Goal: Information Seeking & Learning: Learn about a topic

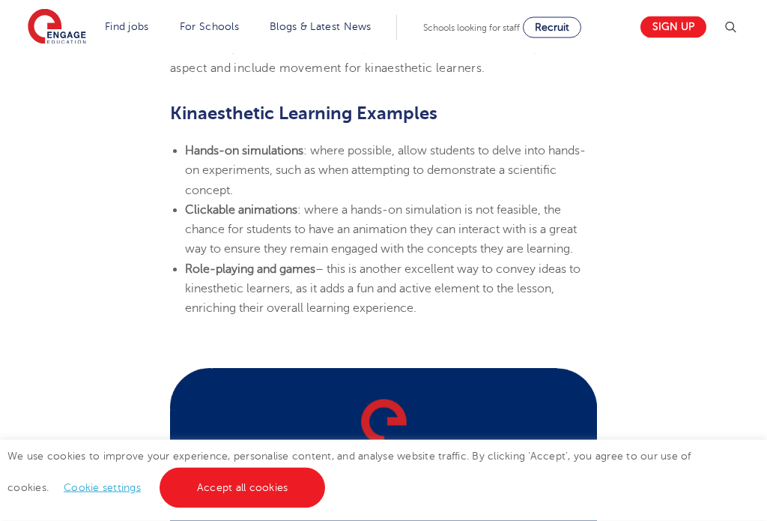
scroll to position [2050, 0]
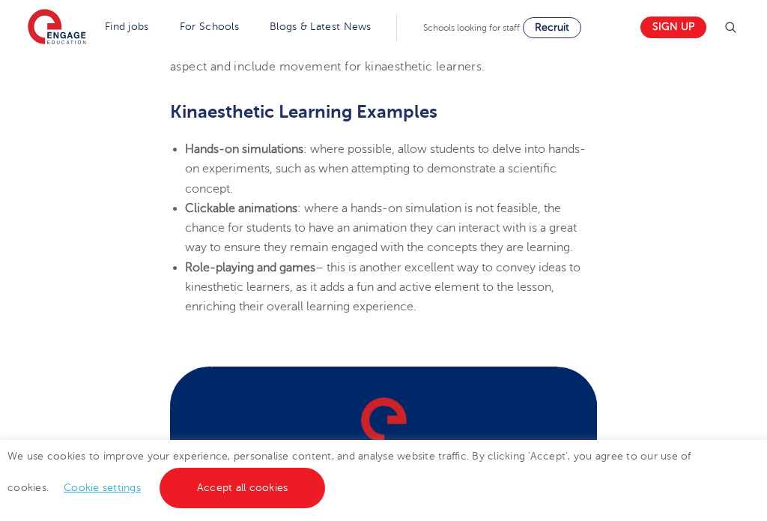
click at [245, 506] on link "Accept all cookies" at bounding box center [243, 487] width 166 height 40
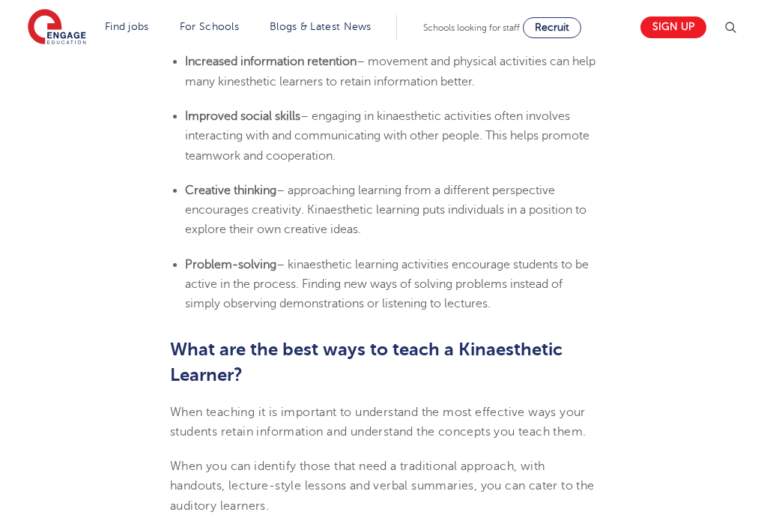
scroll to position [1487, 0]
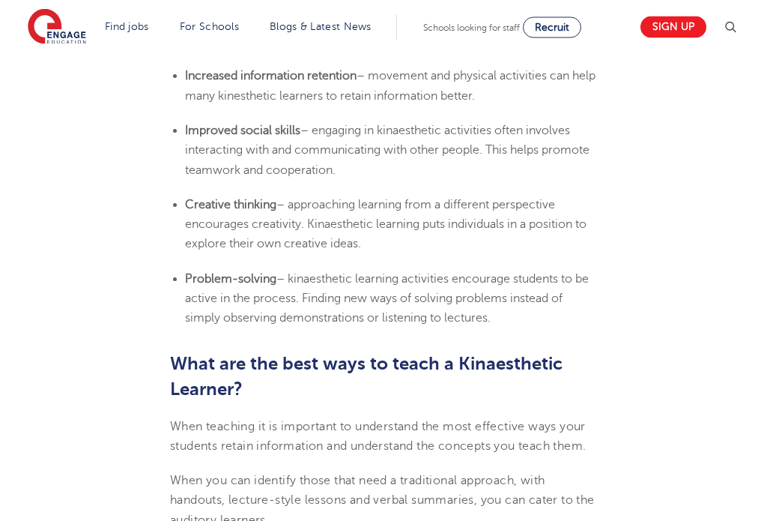
click at [731, 22] on img at bounding box center [730, 28] width 18 height 18
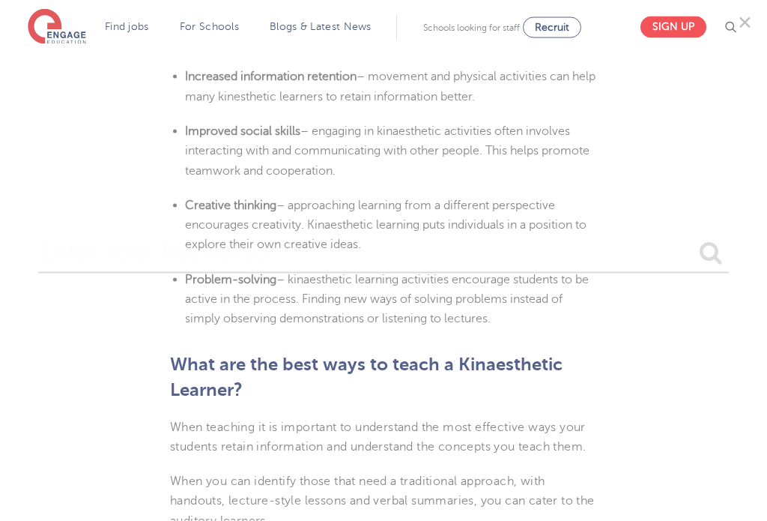
scroll to position [1488, 0]
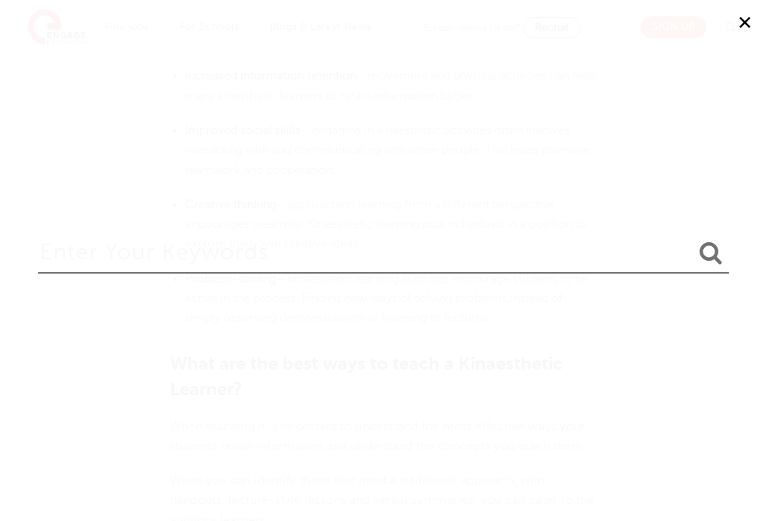
click at [491, 239] on input "search" at bounding box center [383, 249] width 691 height 49
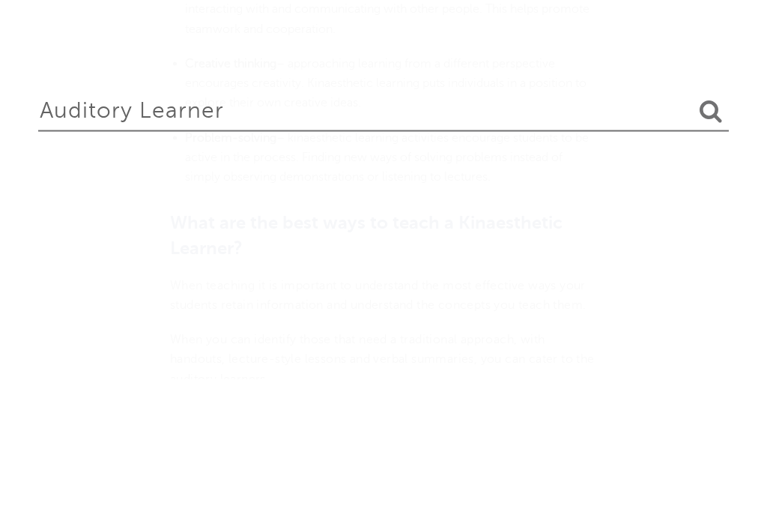
type input "Auditory learner"
click at [703, 240] on button "submit" at bounding box center [711, 254] width 36 height 28
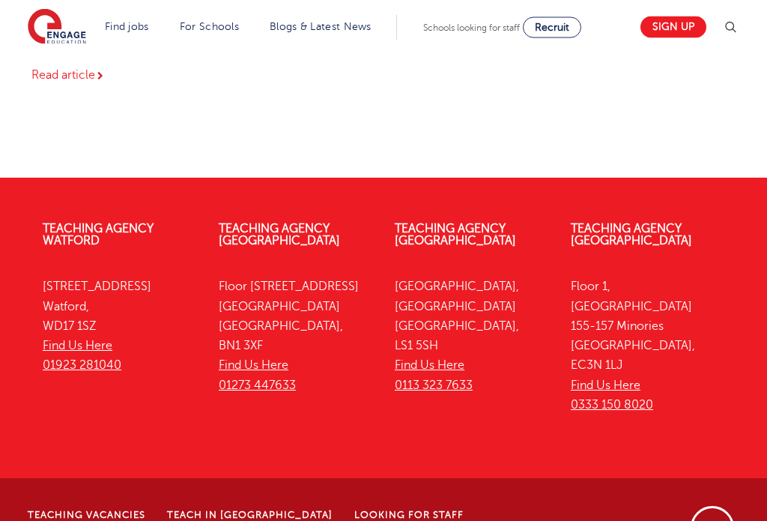
scroll to position [2035, 0]
